Goal: Task Accomplishment & Management: Complete application form

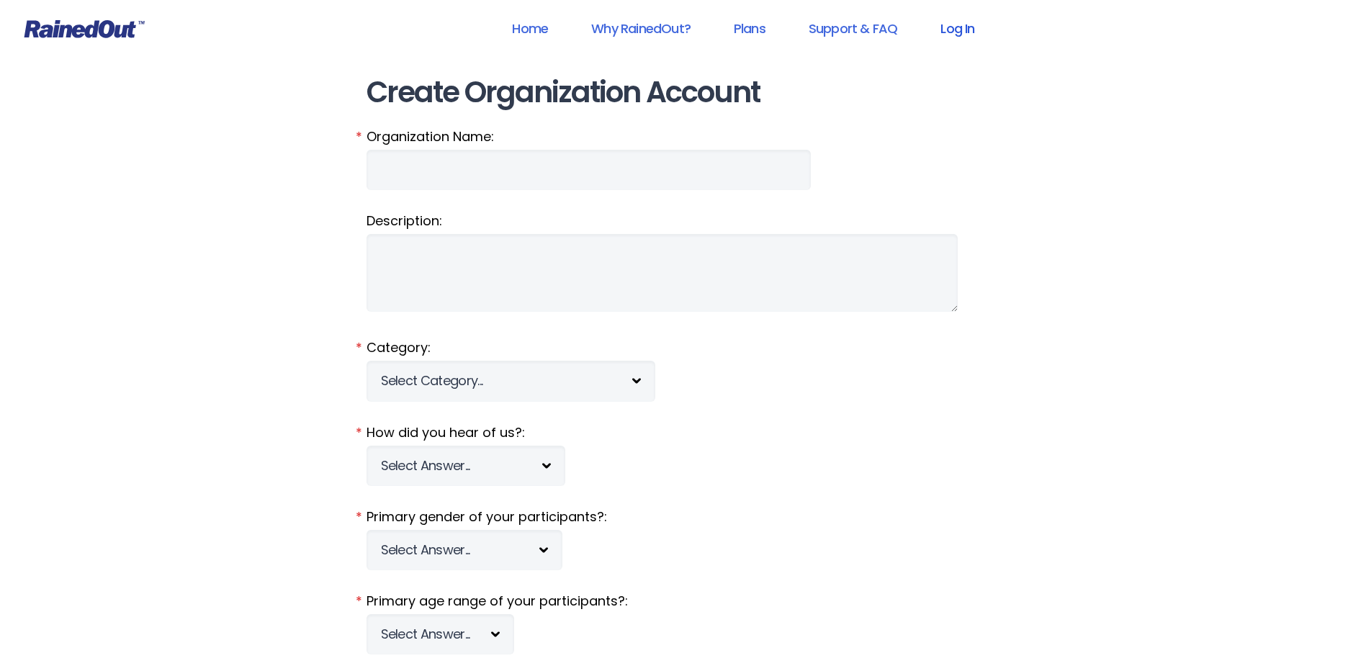
click at [972, 28] on link "Log In" at bounding box center [956, 28] width 71 height 32
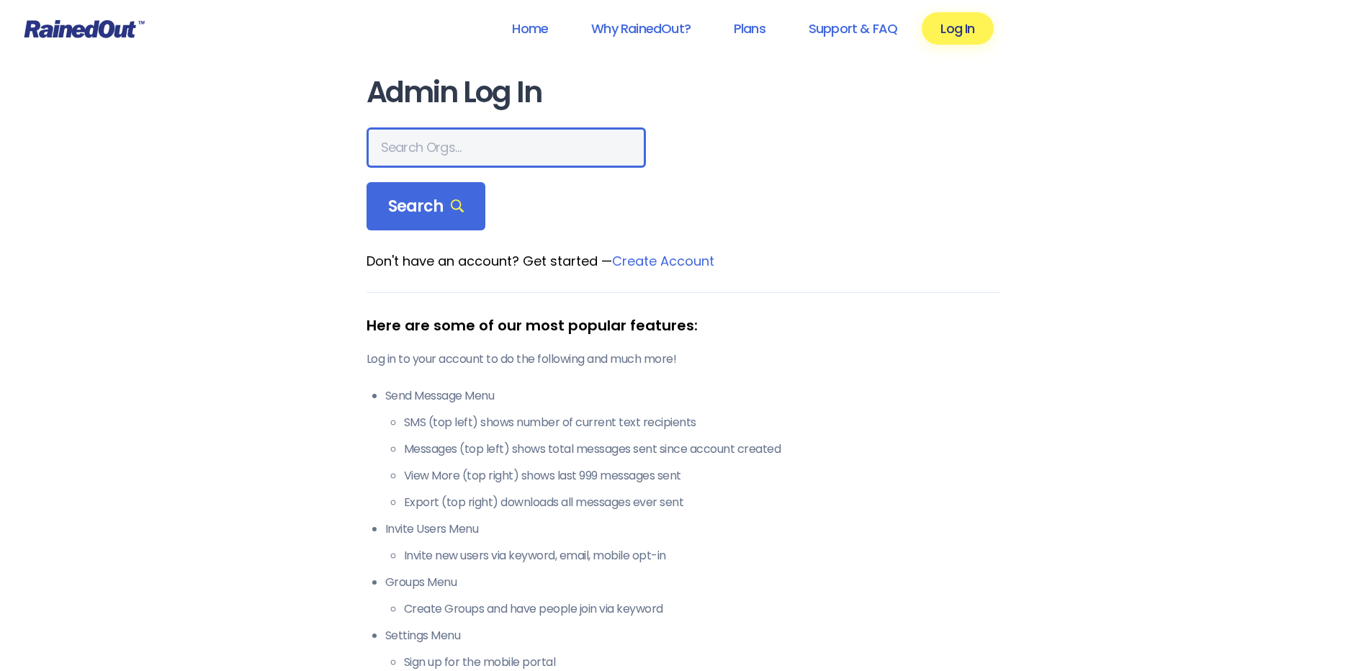
click at [428, 144] on input "text" at bounding box center [505, 147] width 279 height 40
type input "e"
type input "wcs"
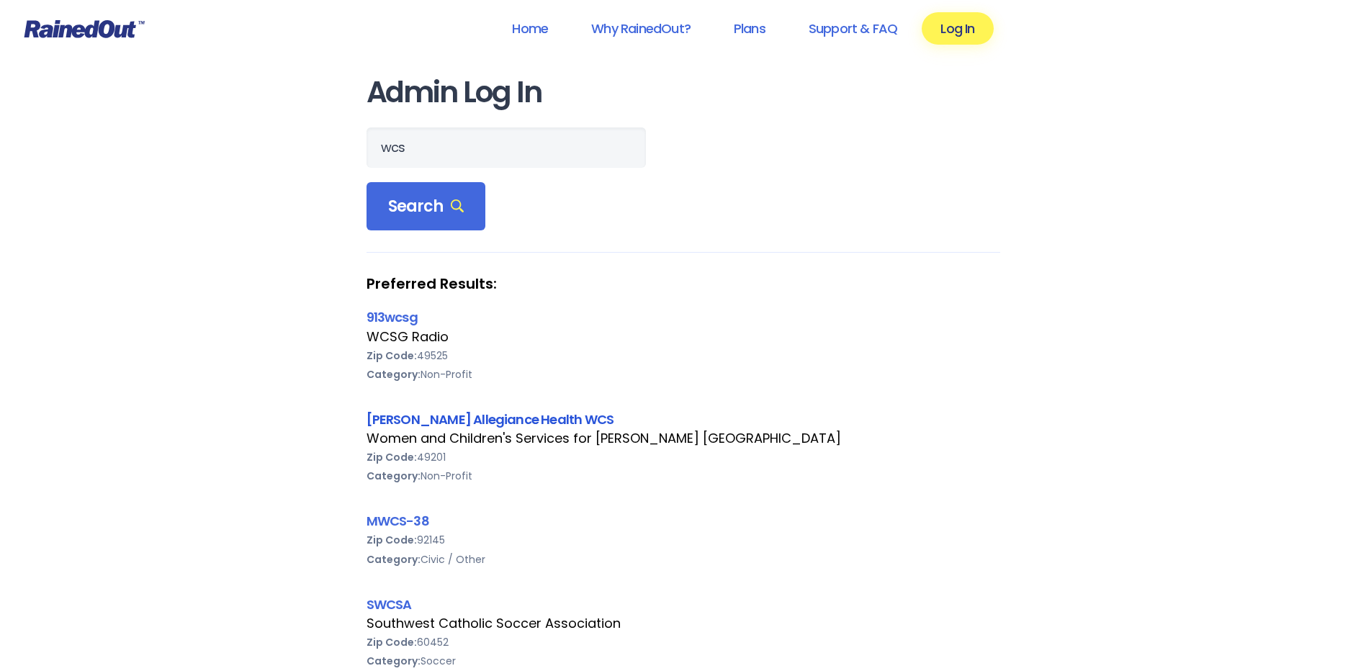
click at [390, 425] on link "[PERSON_NAME] Allegiance Health WCS" at bounding box center [490, 419] width 248 height 18
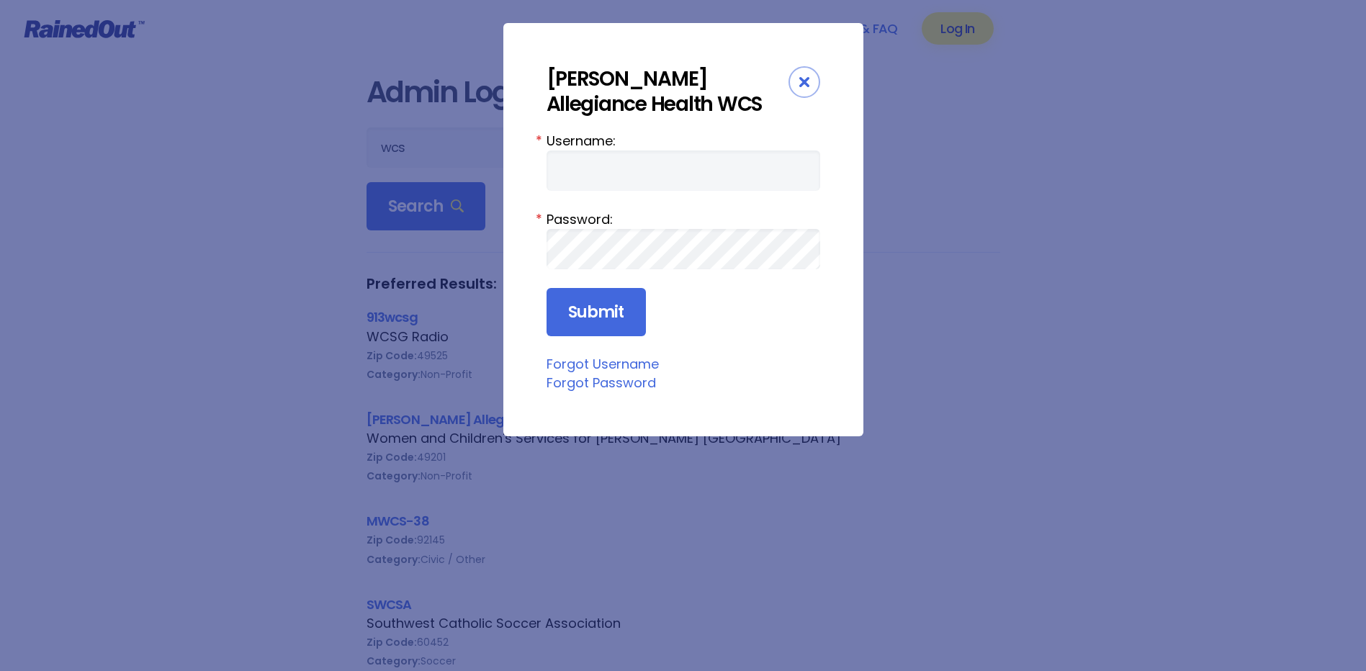
click at [622, 191] on form "Username: * Password: * Submit" at bounding box center [683, 234] width 274 height 206
click at [621, 170] on input "Username:" at bounding box center [683, 170] width 274 height 40
type input "amercur1"
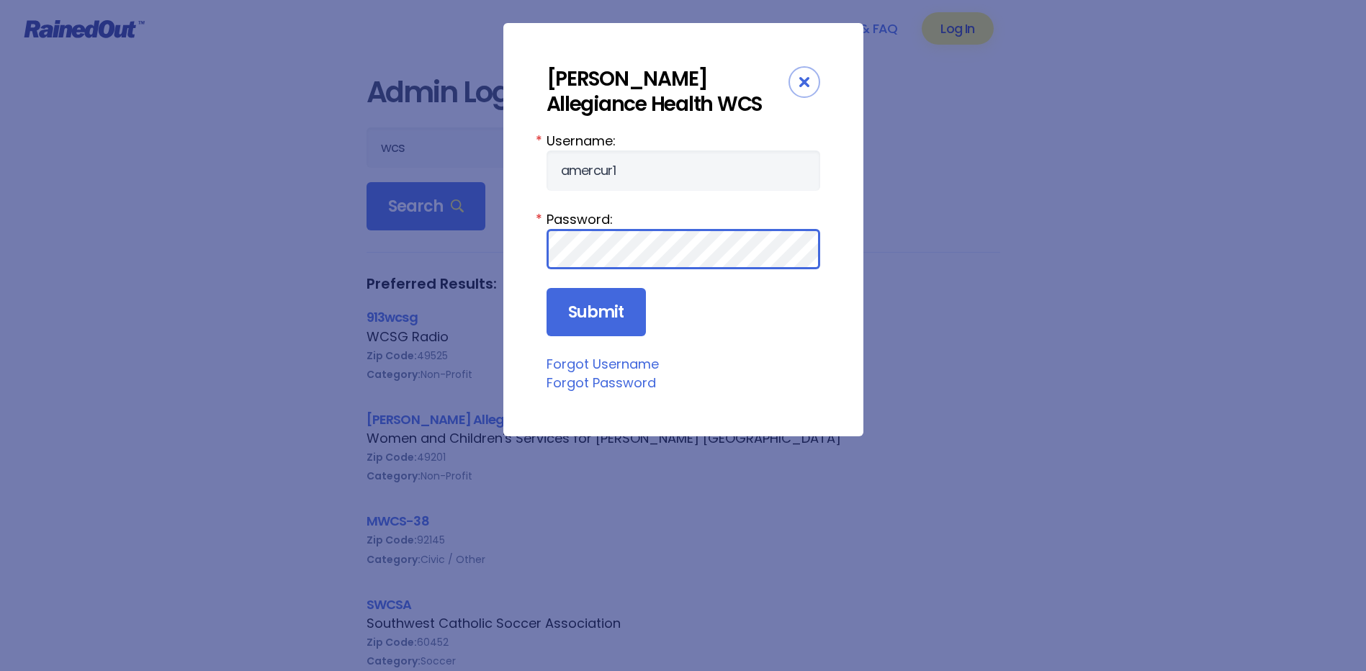
click at [546, 288] on input "Submit" at bounding box center [595, 312] width 99 height 49
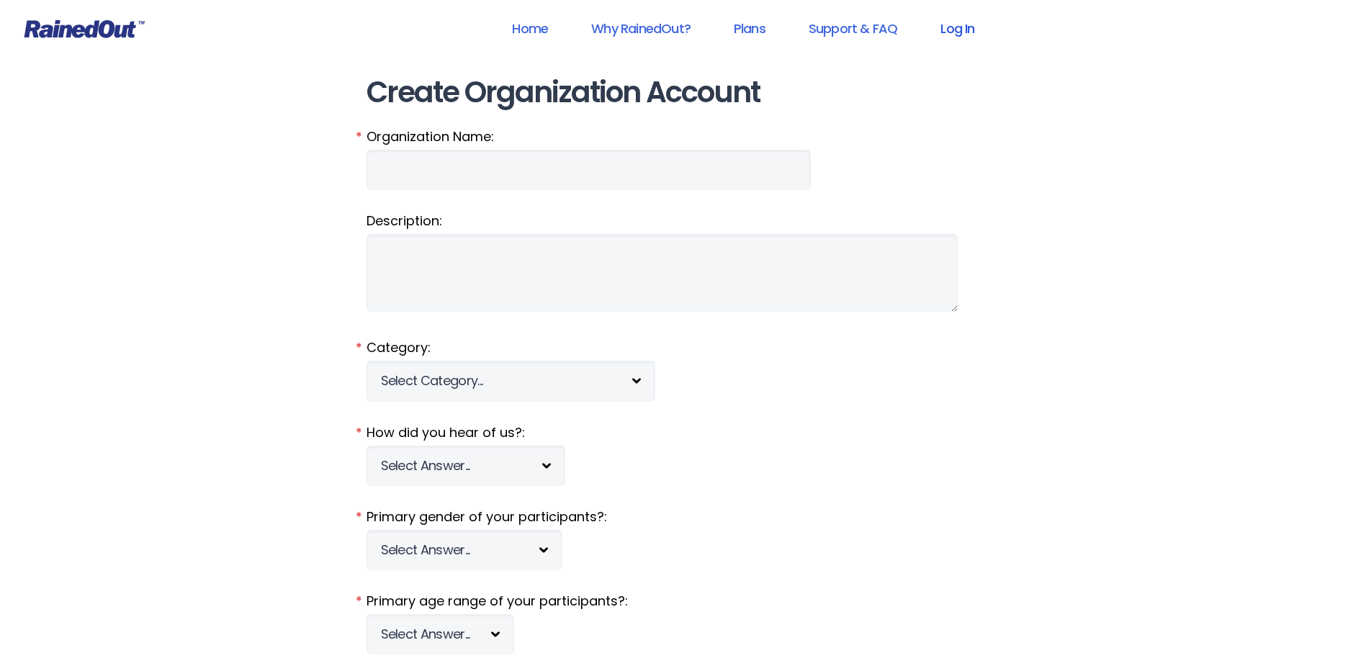
click at [954, 30] on link "Log In" at bounding box center [956, 28] width 71 height 32
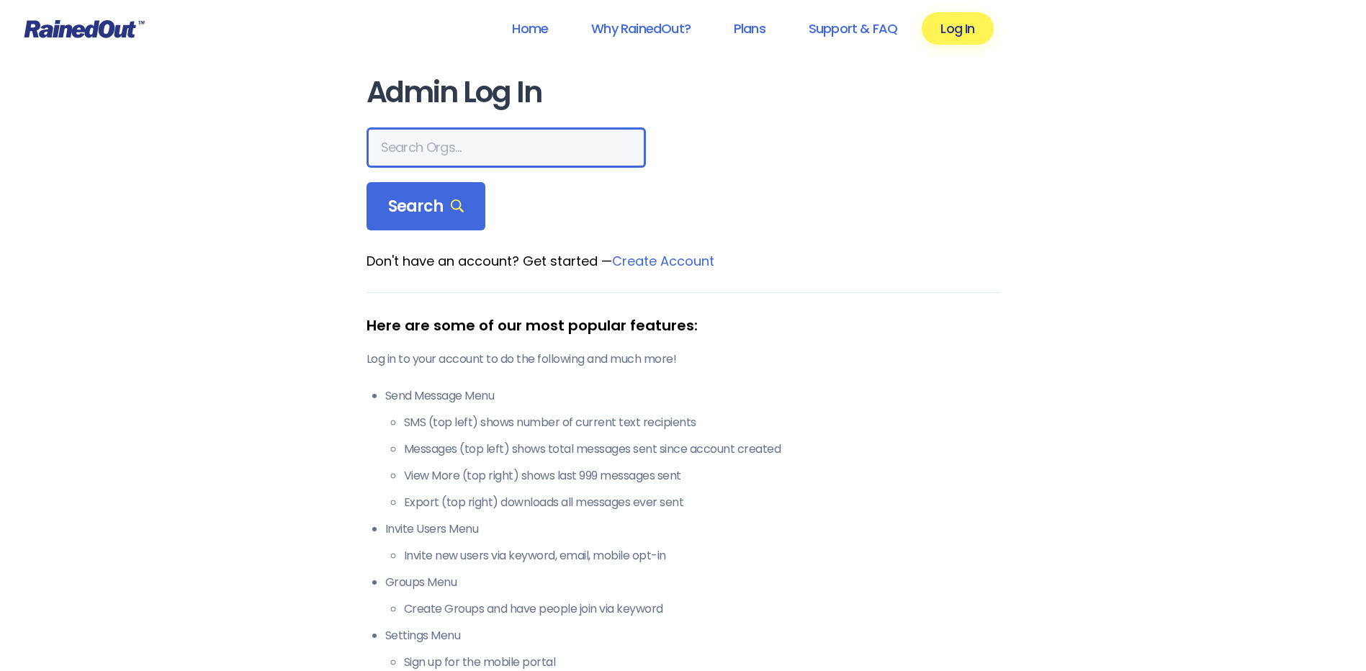
click at [488, 162] on input "text" at bounding box center [505, 147] width 279 height 40
type input "wcs"
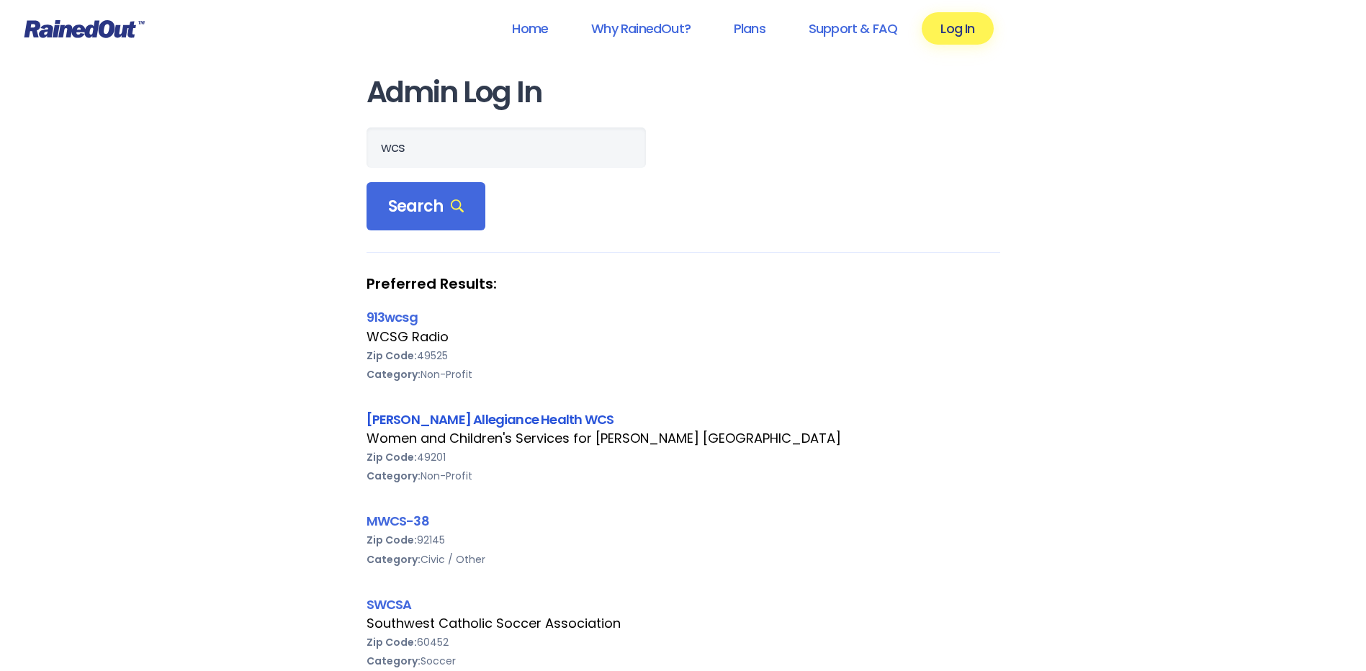
click at [490, 418] on link "[PERSON_NAME] Allegiance Health WCS" at bounding box center [490, 419] width 248 height 18
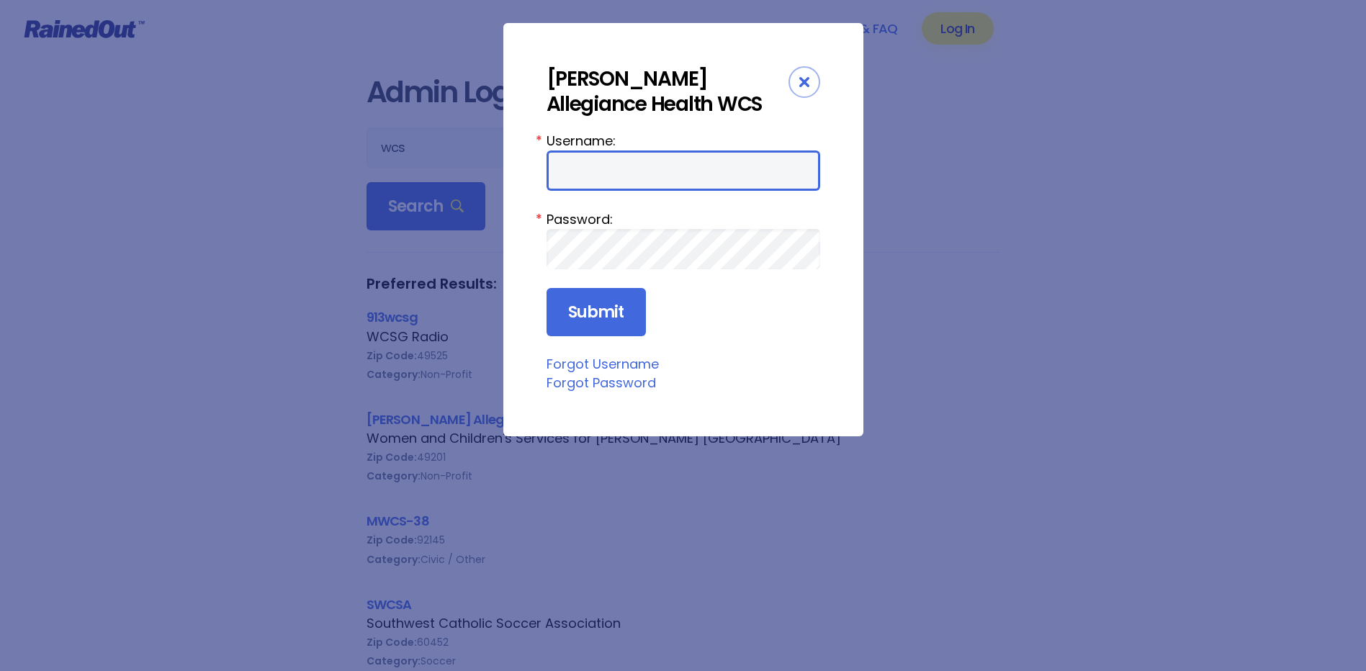
click at [600, 158] on input "Username:" at bounding box center [683, 170] width 274 height 40
type input "amercur1"
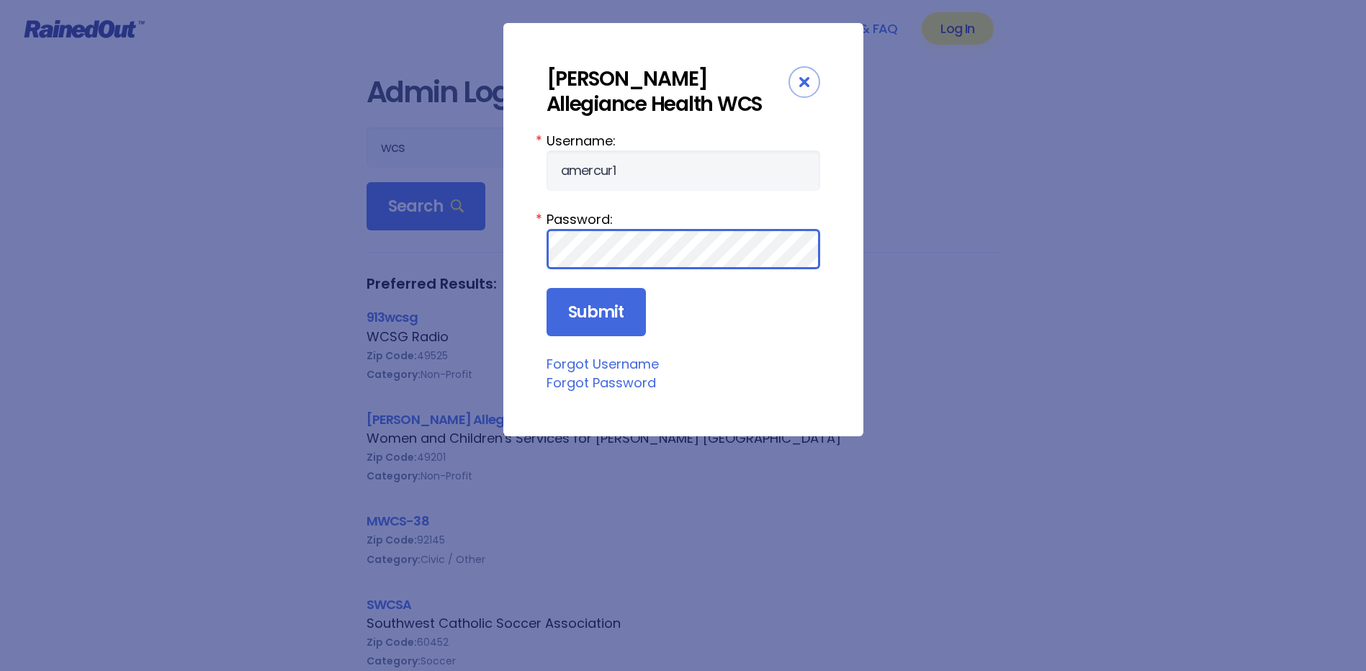
click at [546, 288] on input "Submit" at bounding box center [595, 312] width 99 height 49
